Goal: Find specific page/section: Find specific page/section

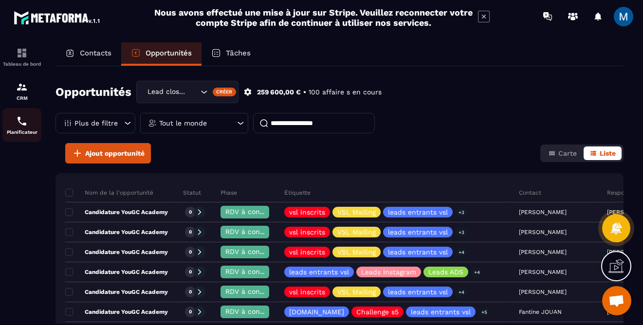
click at [16, 127] on img at bounding box center [22, 121] width 12 height 12
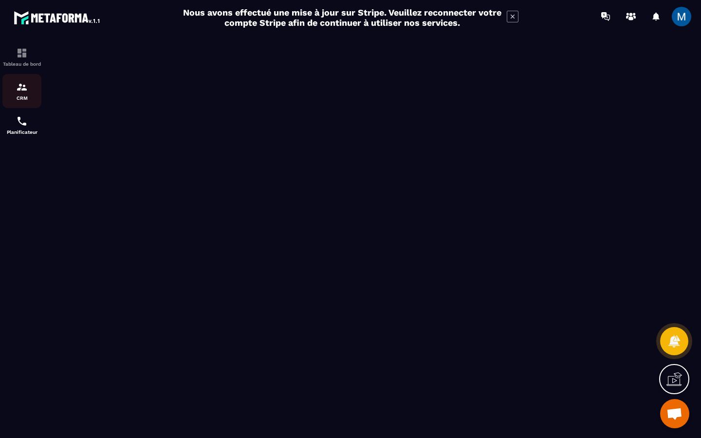
click at [27, 91] on img at bounding box center [22, 87] width 12 height 12
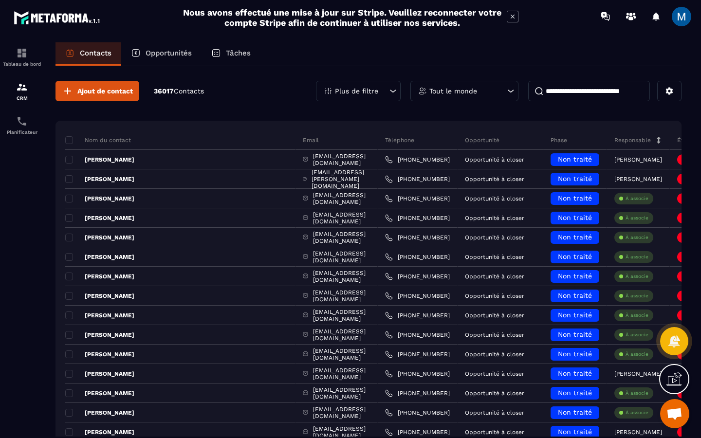
click at [155, 54] on p "Opportunités" at bounding box center [169, 53] width 46 height 9
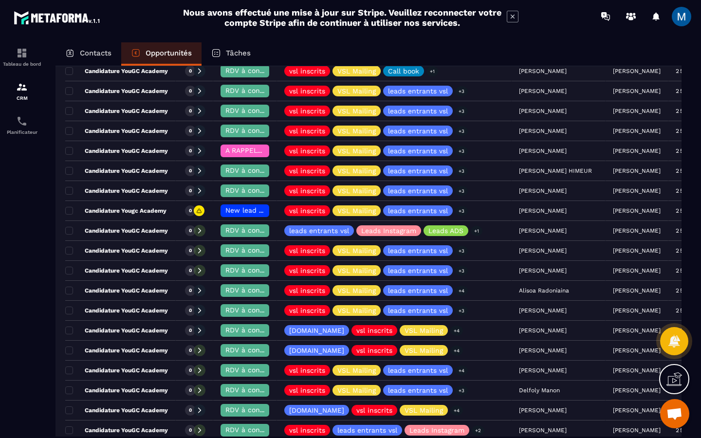
scroll to position [281, 0]
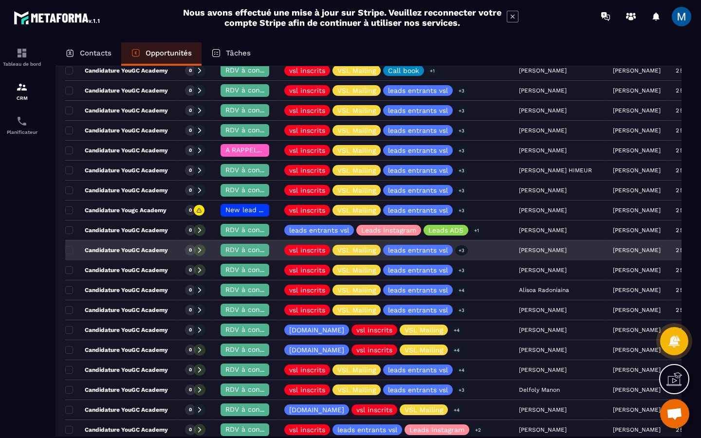
click at [140, 247] on p "Candidature YouGC Academy" at bounding box center [116, 250] width 103 height 8
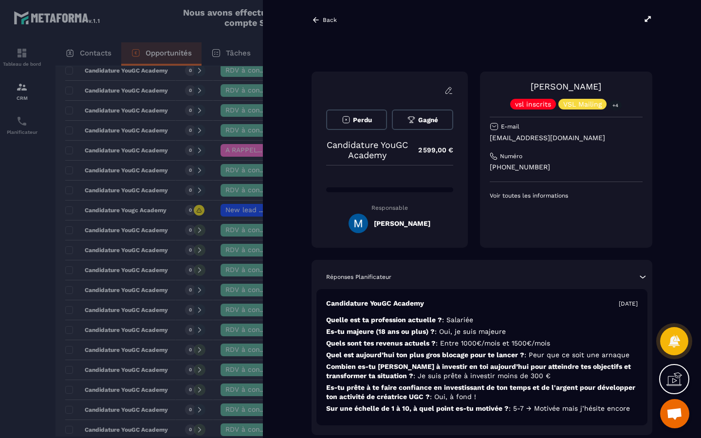
click at [643, 21] on icon at bounding box center [648, 19] width 9 height 9
